Goal: Task Accomplishment & Management: Manage account settings

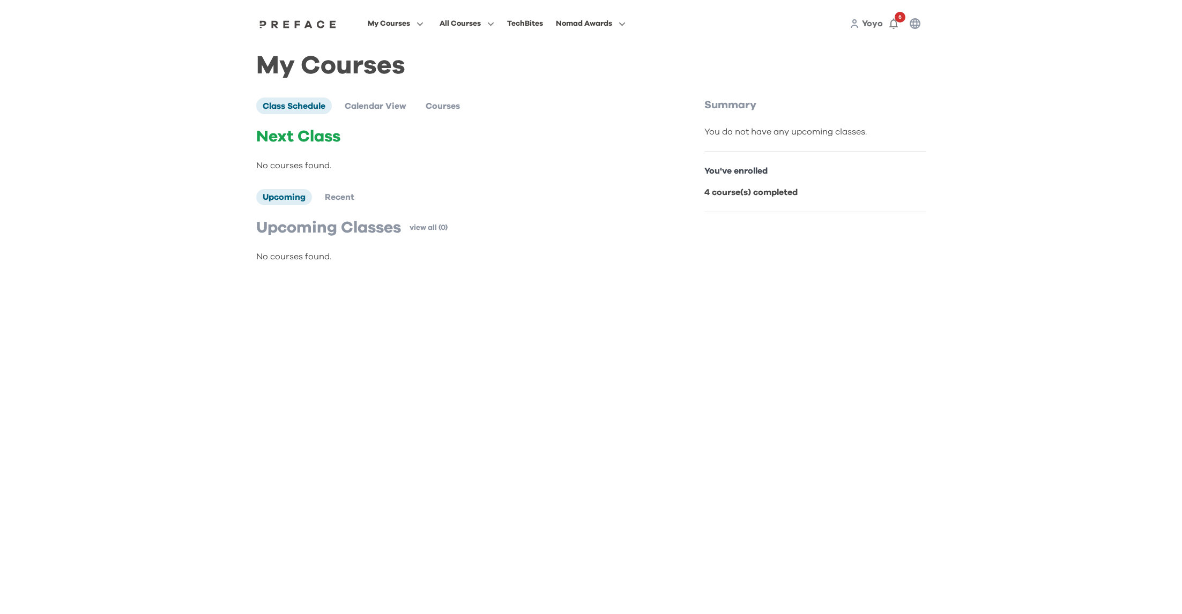
click at [872, 27] on span "Yoyo" at bounding box center [872, 23] width 21 height 9
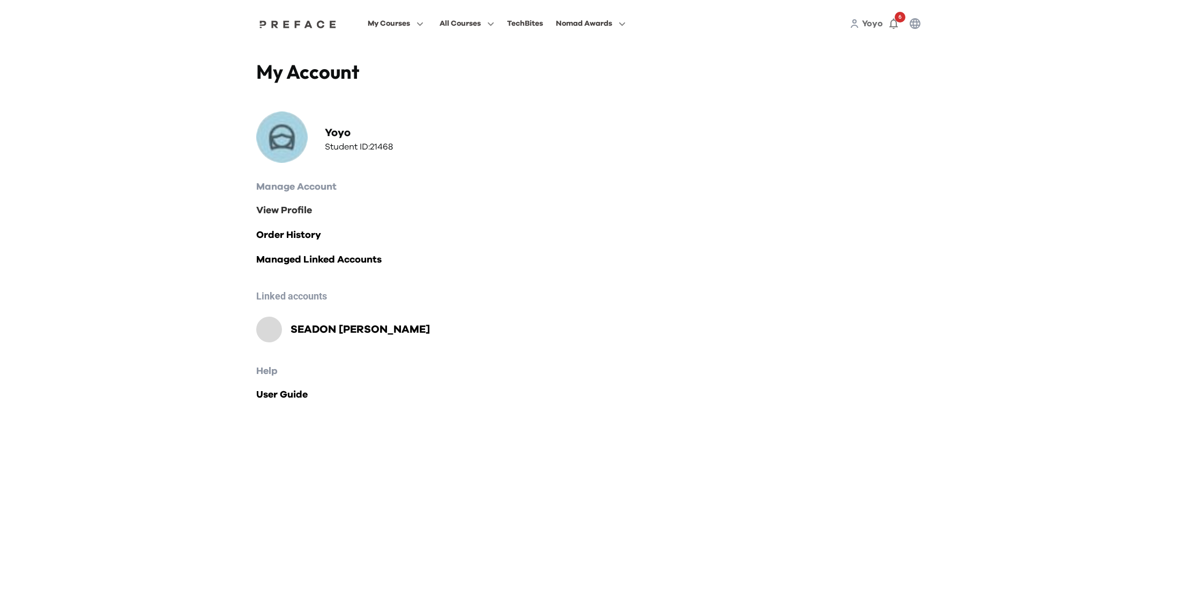
click at [274, 212] on link "View Profile" at bounding box center [591, 210] width 670 height 15
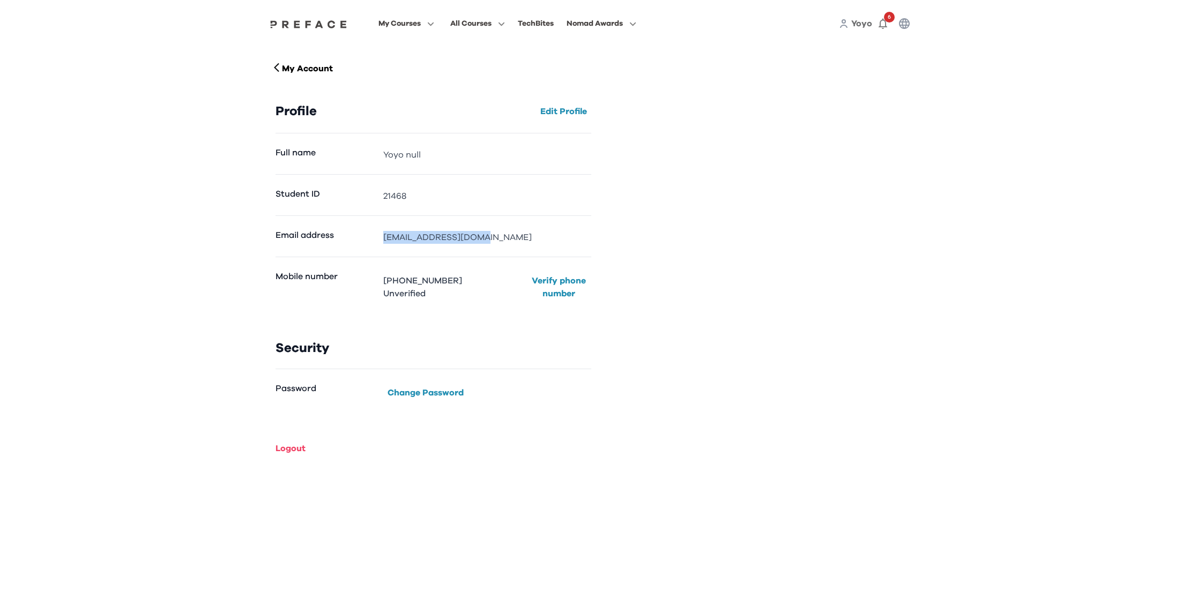
drag, startPoint x: 513, startPoint y: 240, endPoint x: 350, endPoint y: 232, distance: 163.2
click at [348, 236] on div "Email address [EMAIL_ADDRESS][DOMAIN_NAME]" at bounding box center [434, 236] width 316 height 41
copy div "1108chensh@gmail.com"
click at [382, 131] on span at bounding box center [406, 127] width 101 height 30
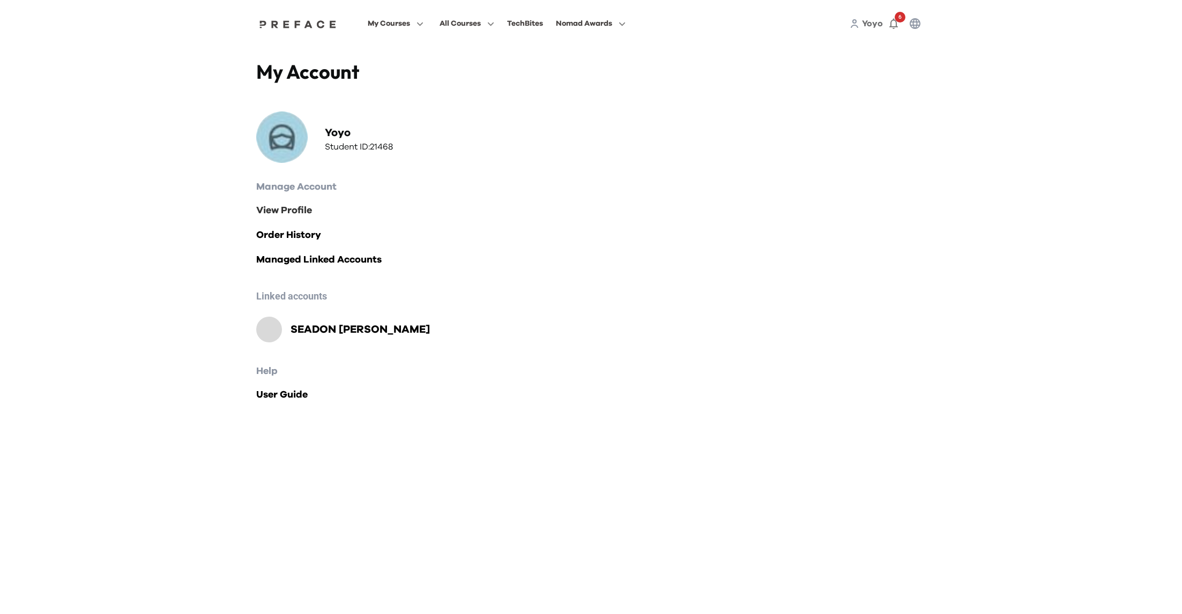
click at [303, 209] on link "View Profile" at bounding box center [591, 210] width 670 height 15
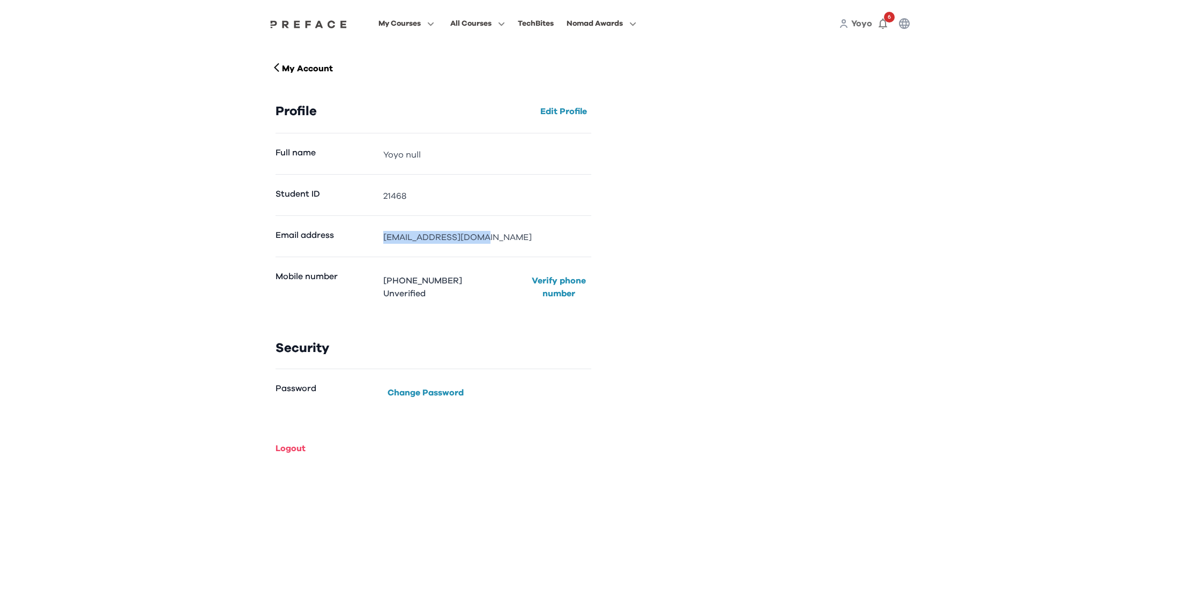
drag, startPoint x: 497, startPoint y: 228, endPoint x: 526, endPoint y: 241, distance: 32.2
click at [525, 240] on div "Email address 1108chensh@gmail.com" at bounding box center [434, 236] width 316 height 41
copy dd "1108chensh@gmail.com"
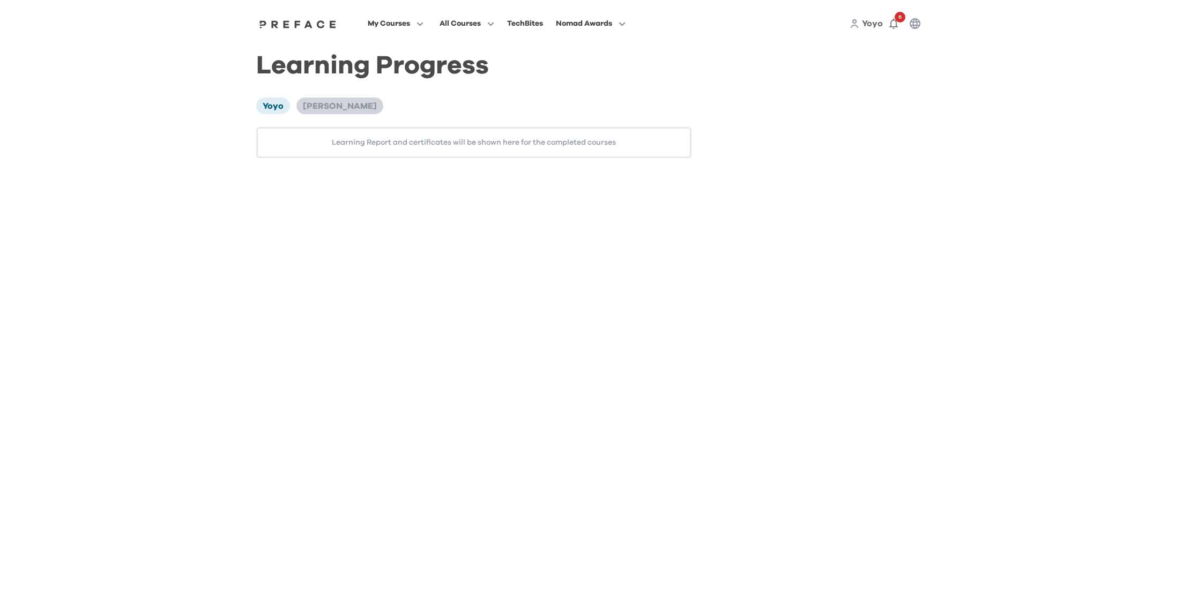
click at [322, 100] on li "[PERSON_NAME]" at bounding box center [339, 106] width 87 height 16
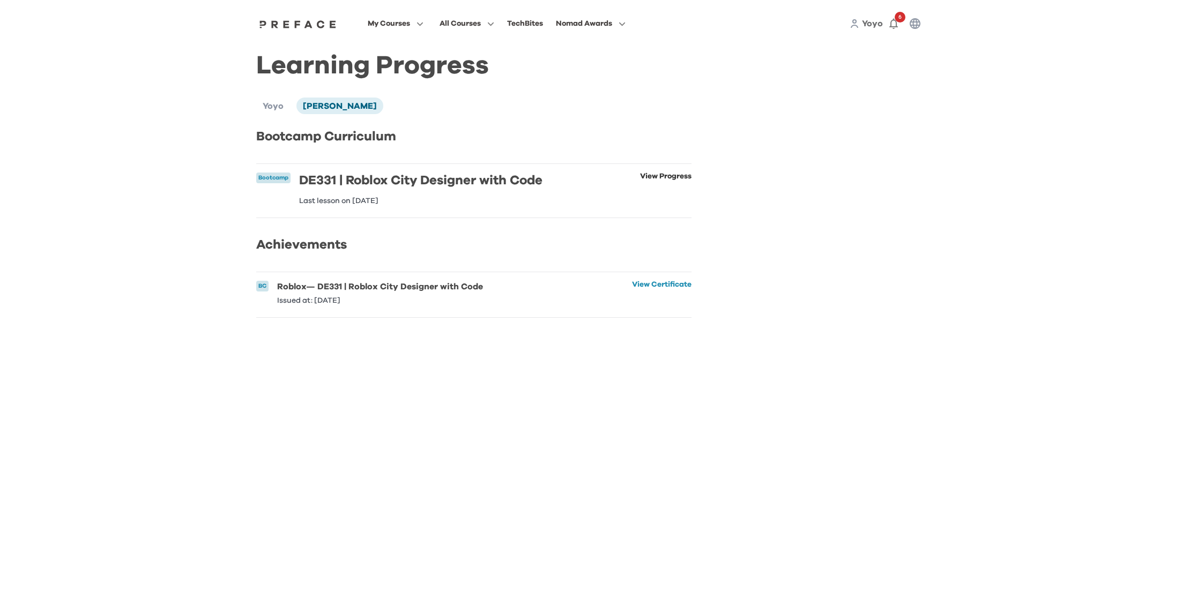
click at [671, 179] on link "View Progress" at bounding box center [665, 189] width 51 height 32
